Goal: Task Accomplishment & Management: Use online tool/utility

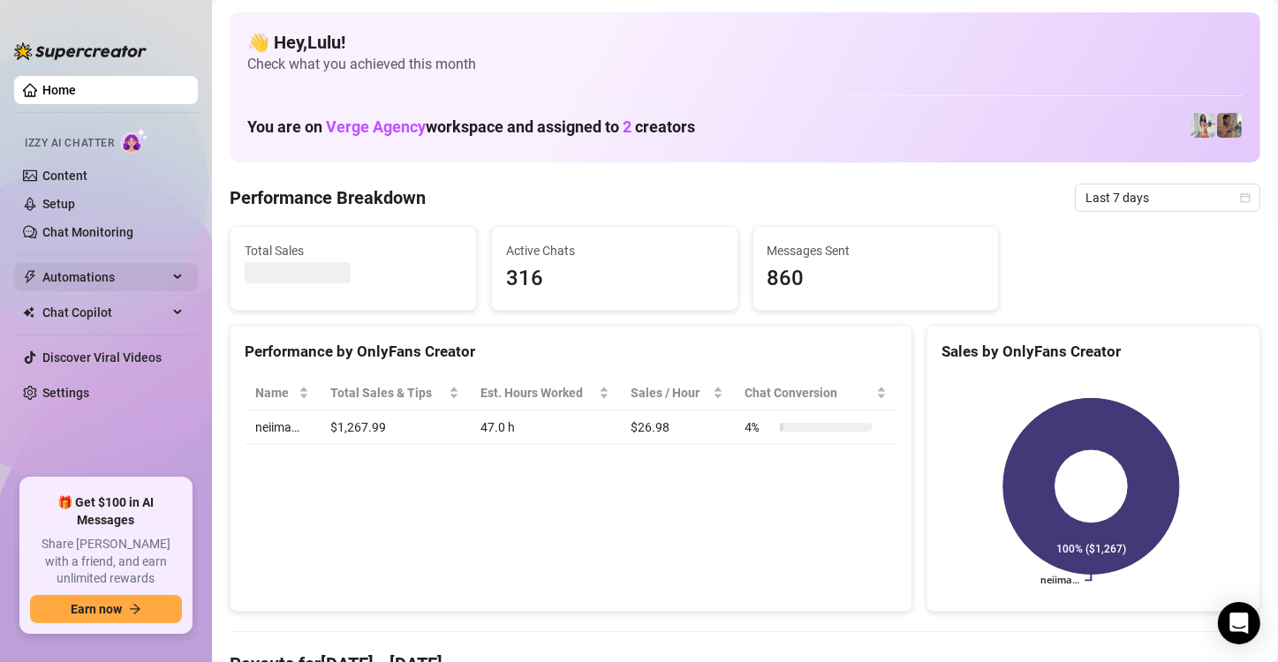
click at [96, 279] on span "Automations" at bounding box center [104, 277] width 125 height 28
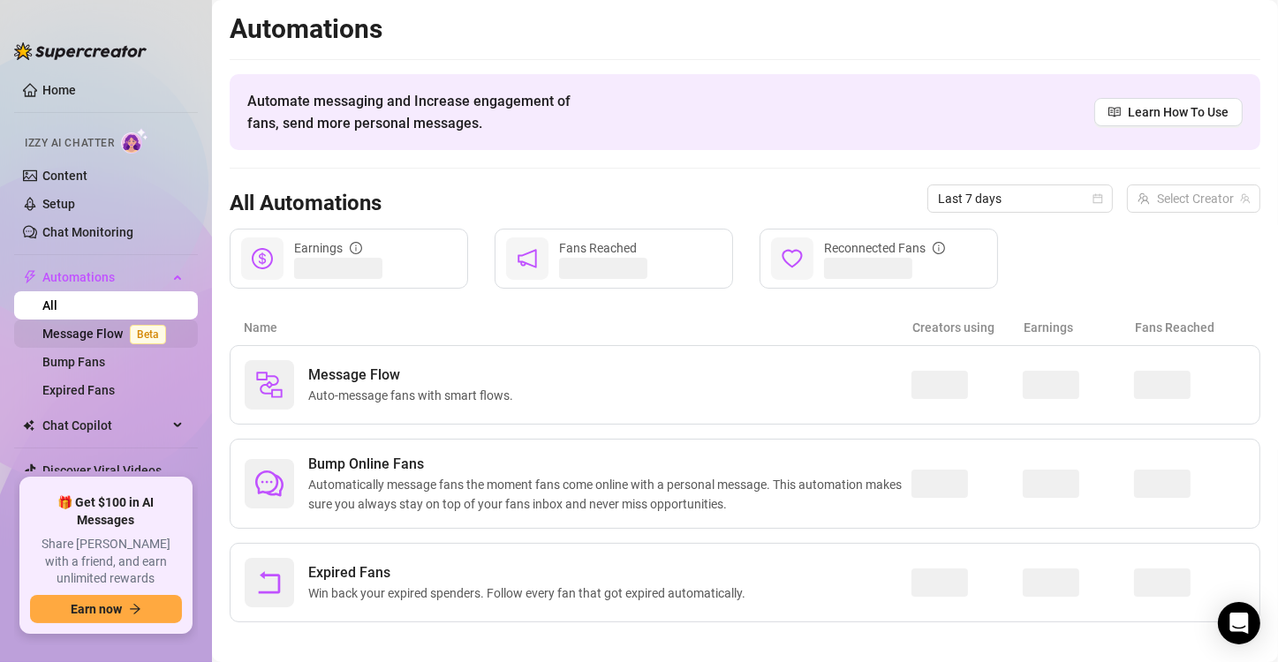
click at [101, 332] on link "Message Flow Beta" at bounding box center [107, 334] width 131 height 14
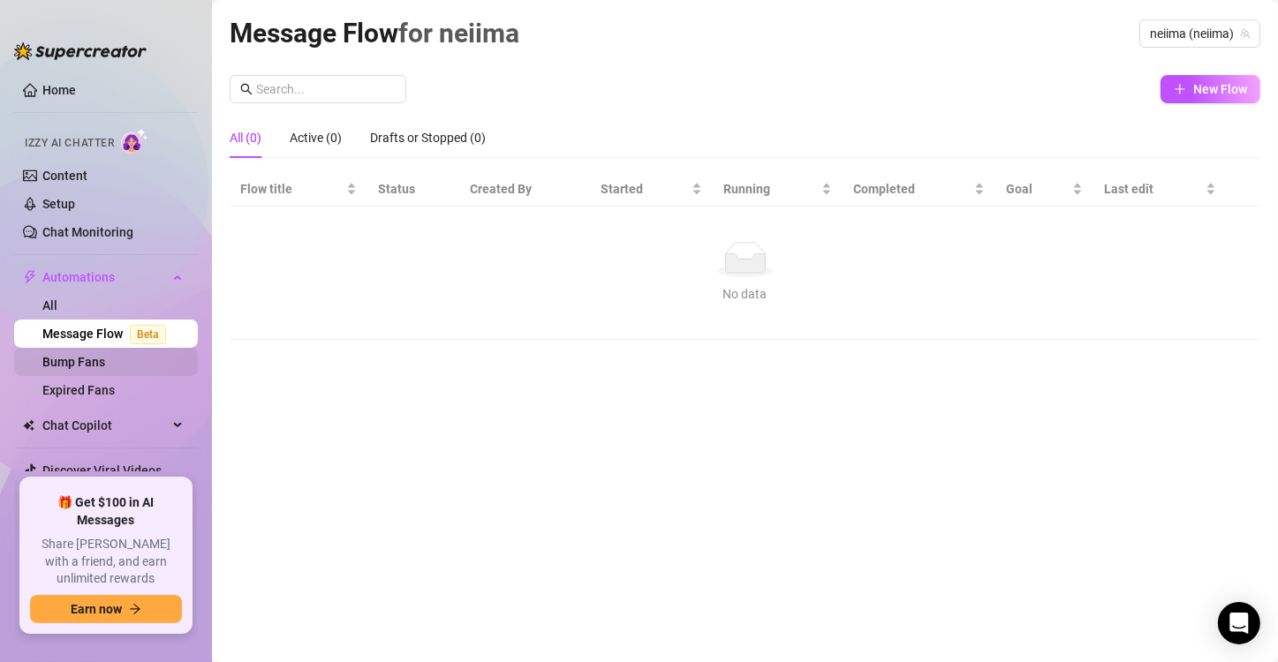
click at [105, 368] on link "Bump Fans" at bounding box center [73, 362] width 63 height 14
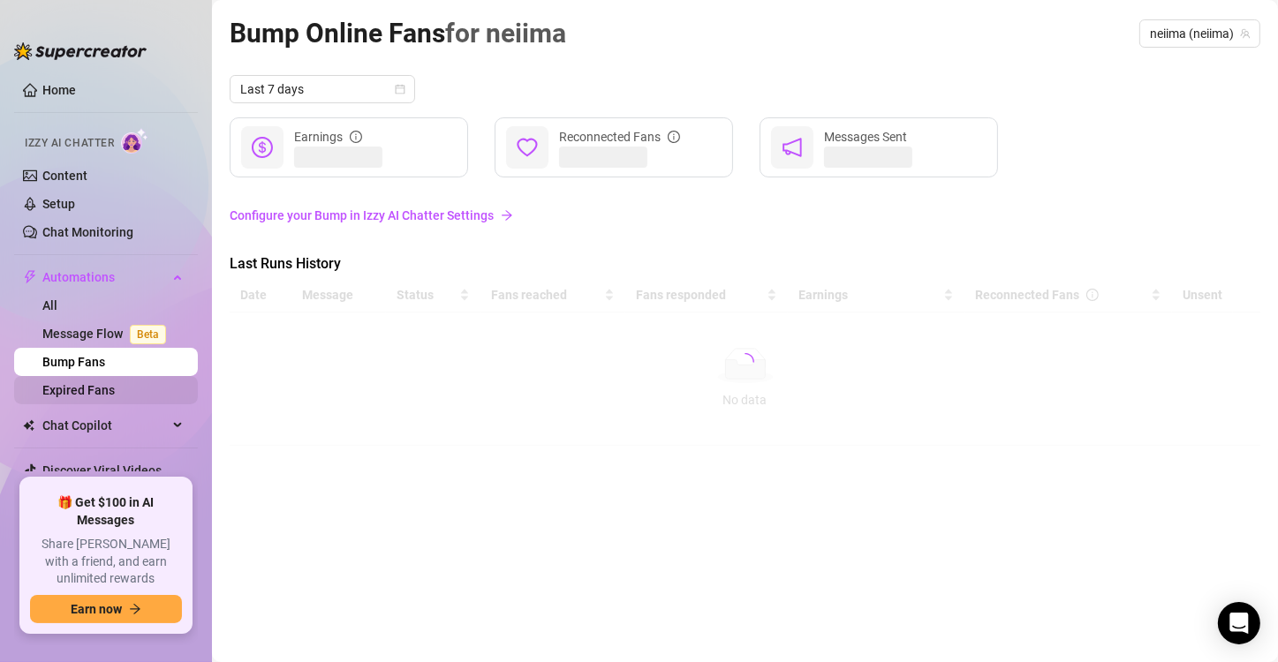
click at [112, 390] on link "Expired Fans" at bounding box center [78, 390] width 72 height 14
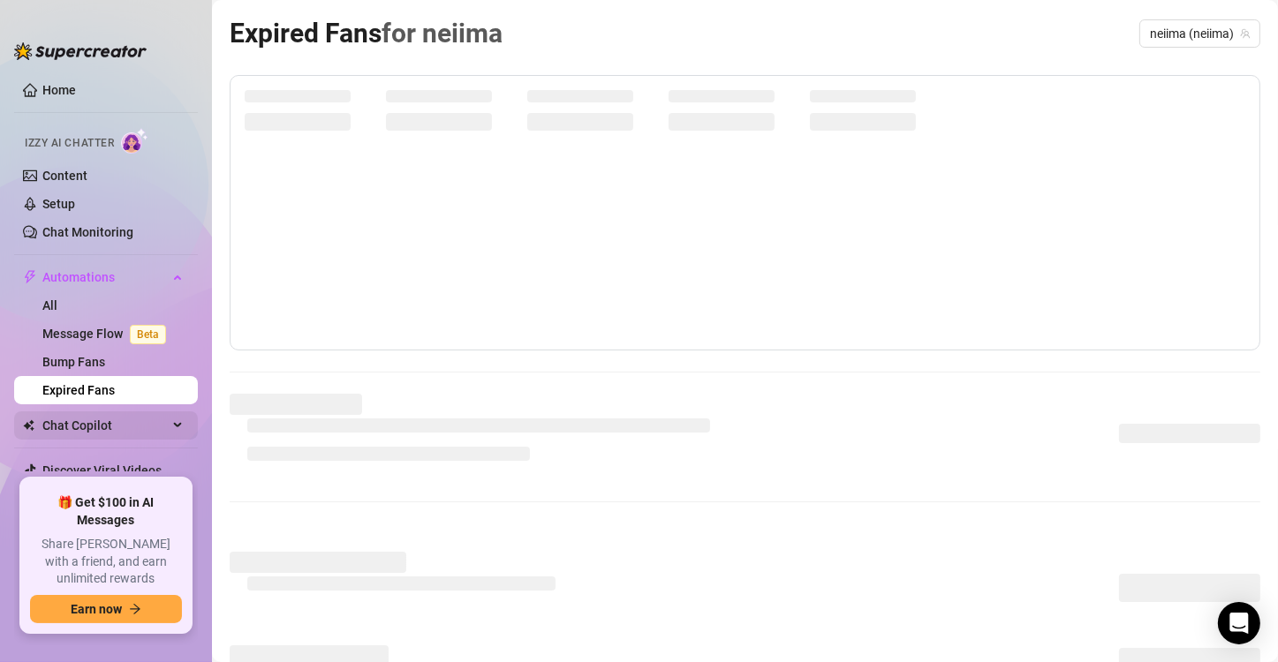
click at [113, 417] on span "Chat Copilot" at bounding box center [104, 426] width 125 height 28
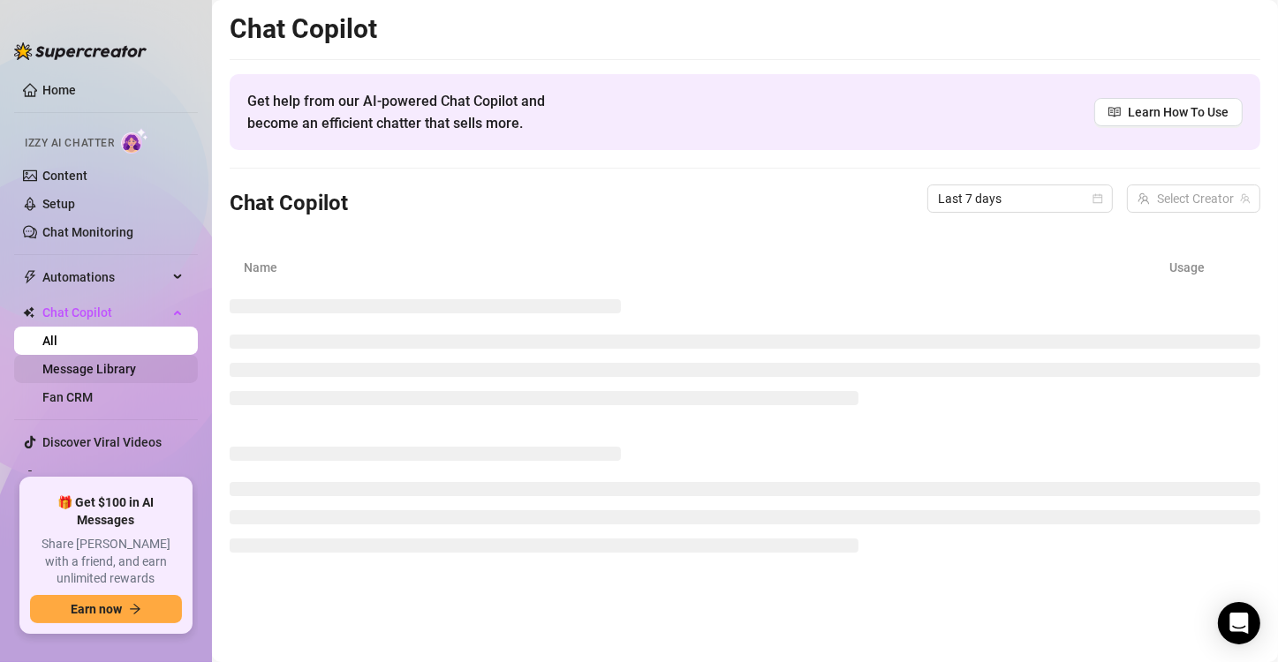
click at [106, 373] on link "Message Library" at bounding box center [89, 369] width 94 height 14
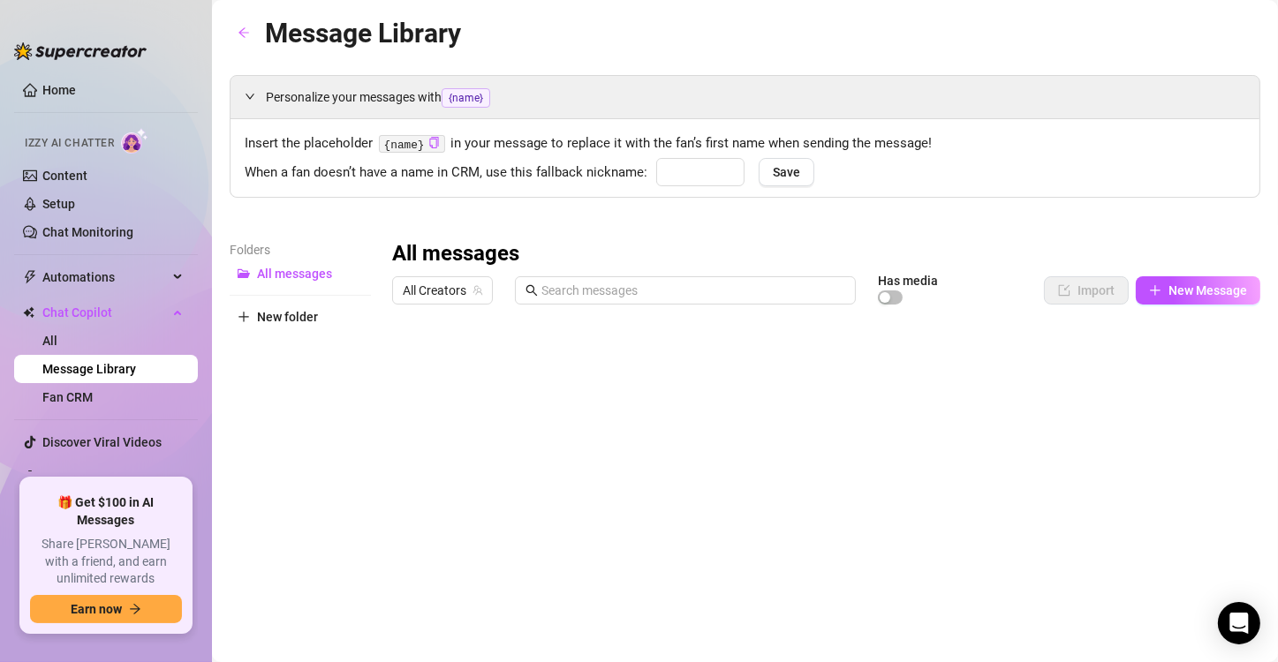
type input "babe"
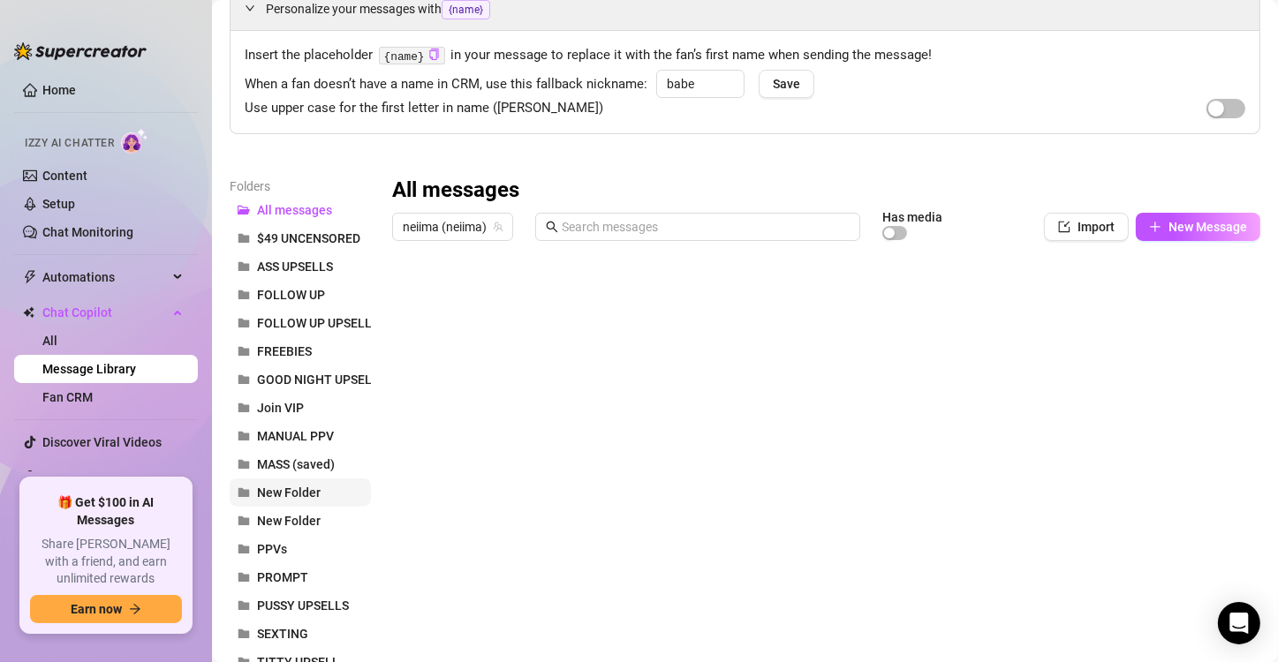
scroll to position [177, 0]
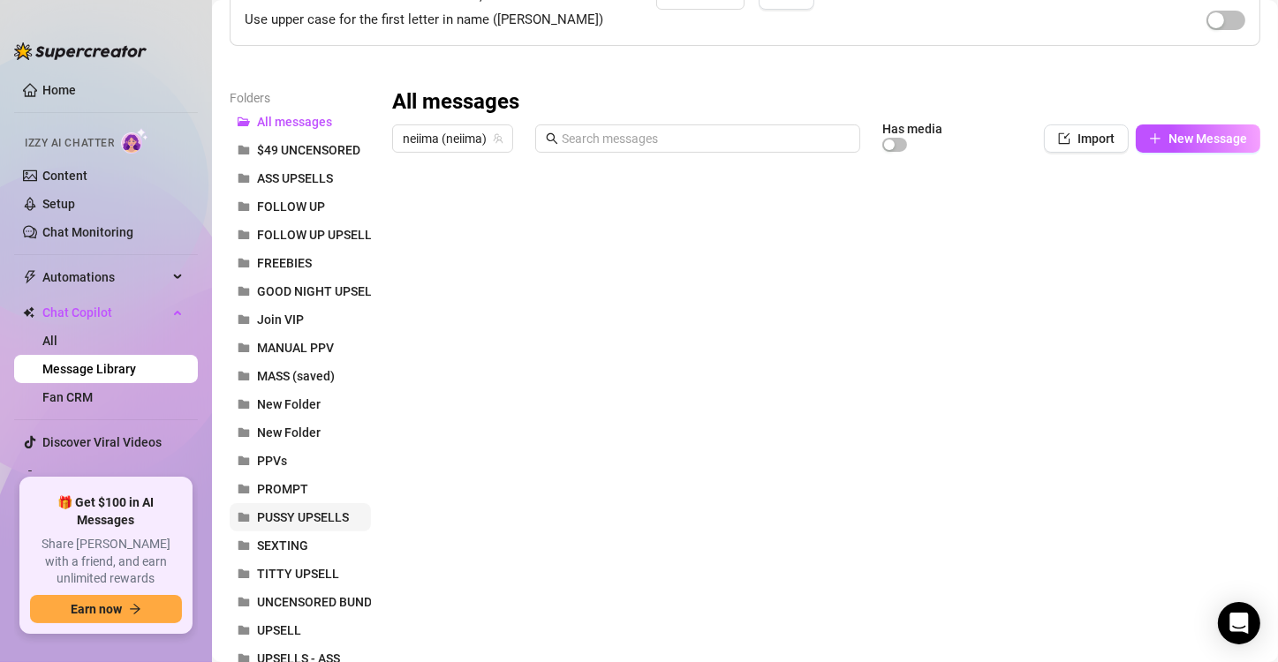
click at [263, 506] on button "PUSSY UPSELLS" at bounding box center [300, 517] width 141 height 28
click at [574, 264] on div at bounding box center [818, 358] width 853 height 394
click at [582, 275] on div at bounding box center [818, 358] width 853 height 394
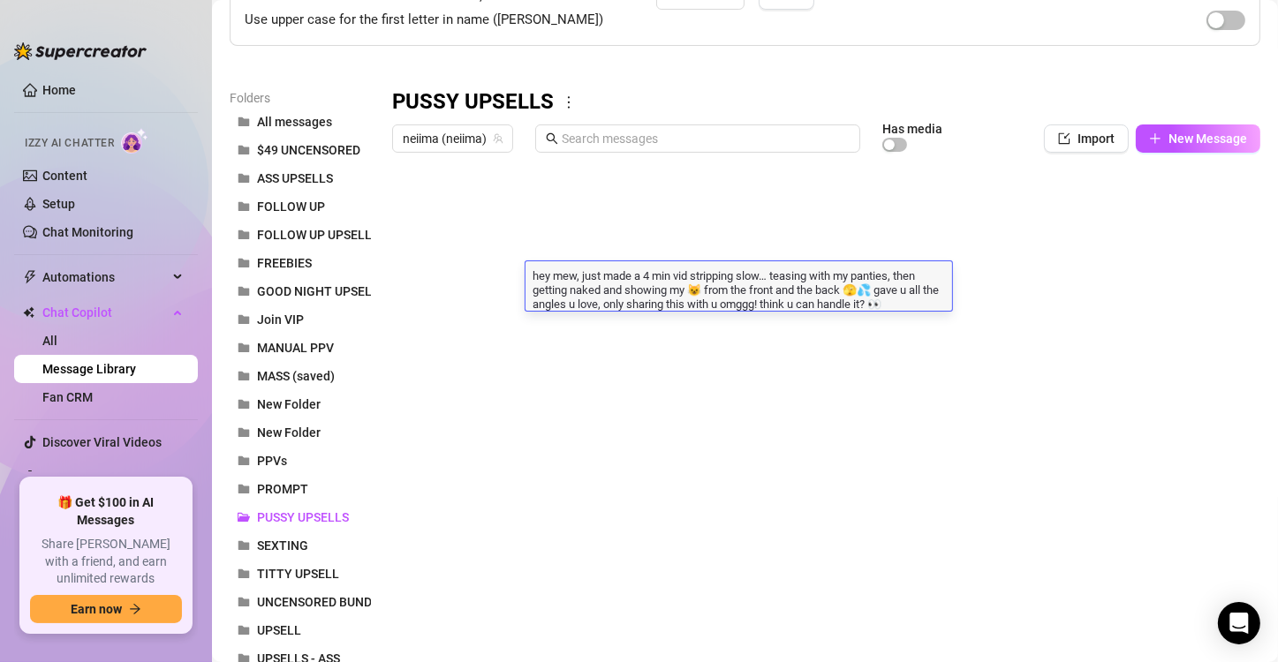
click at [575, 276] on textarea "hey mew, just made a 4 min vid stripping slow… teasing with my panties, then ge…" at bounding box center [738, 289] width 427 height 44
type textarea "hey luv, just made a 4 min vid stripping slow… teasing with my panties, then ge…"
click at [802, 343] on div at bounding box center [818, 358] width 853 height 394
